Goal: Check status: Check status

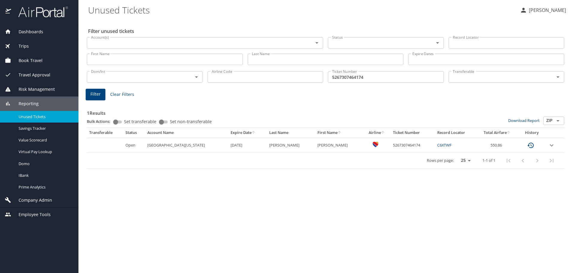
click at [402, 77] on input "5267307464174" at bounding box center [386, 76] width 116 height 11
click at [91, 92] on span "Filter" at bounding box center [95, 93] width 10 height 7
click at [30, 28] on div "Dashboards" at bounding box center [39, 32] width 78 height 14
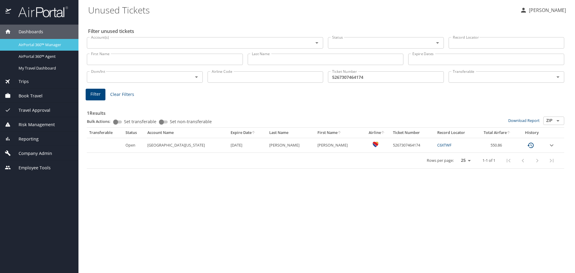
click at [35, 45] on span "AirPortal 360™ Manager" at bounding box center [45, 45] width 53 height 6
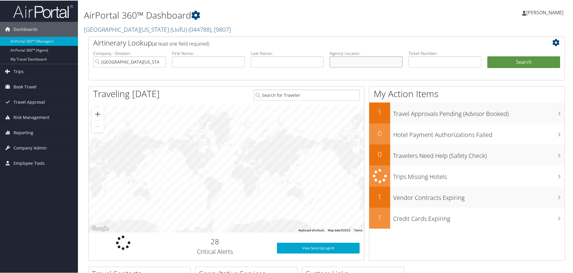
click at [357, 60] on input "text" at bounding box center [366, 61] width 73 height 11
click at [331, 63] on input "text" at bounding box center [366, 61] width 73 height 11
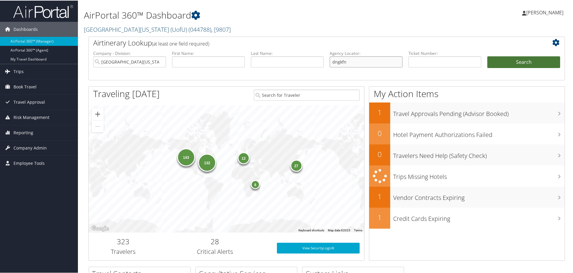
type input "dngkfn"
click at [513, 62] on button "Search" at bounding box center [523, 62] width 73 height 12
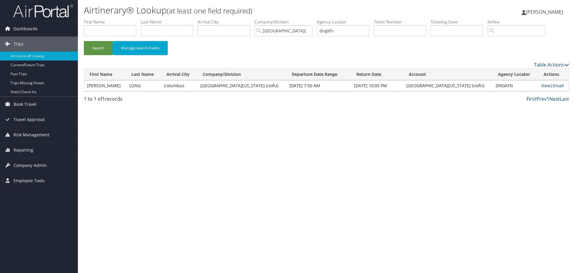
click at [541, 87] on link "View" at bounding box center [545, 86] width 9 height 6
click at [360, 31] on input "dngkfn" at bounding box center [343, 30] width 52 height 11
type input "d"
click at [97, 47] on button "Search" at bounding box center [98, 48] width 29 height 14
click at [541, 85] on link "View" at bounding box center [545, 86] width 9 height 6
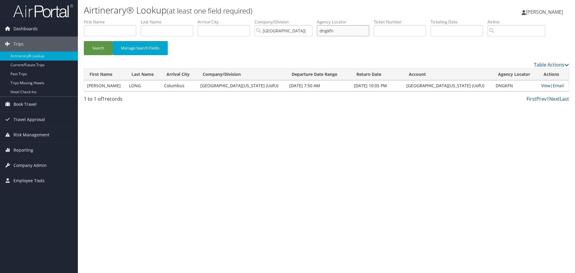
click at [339, 33] on input "dngkfn" at bounding box center [343, 30] width 52 height 11
type input "d"
type input "dngjfl"
click at [96, 48] on button "Search" at bounding box center [98, 48] width 29 height 14
click at [541, 85] on link "View" at bounding box center [545, 86] width 9 height 6
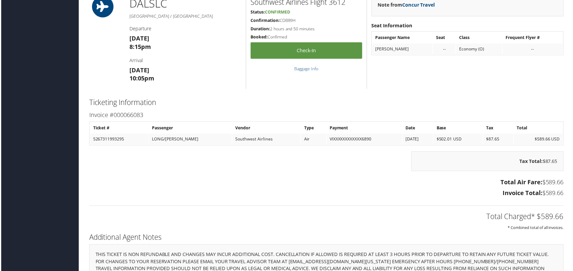
scroll to position [671, 0]
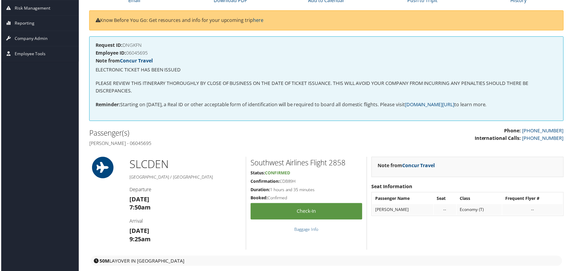
scroll to position [46, 0]
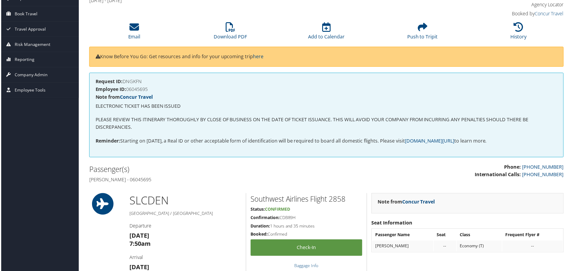
click at [362, 103] on p "ELECTRONIC TICKET HAS BEEN ISSUED" at bounding box center [327, 106] width 464 height 8
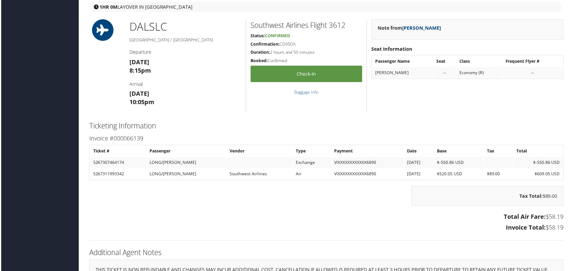
scroll to position [660, 0]
